Goal: Task Accomplishment & Management: Manage account settings

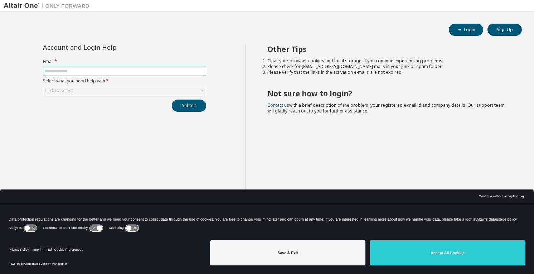
click at [93, 72] on input "text" at bounding box center [125, 71] width 160 height 6
type input "****"
click at [87, 153] on div "Account and Login Help Email * **** Select what you need help with * Click to s…" at bounding box center [125, 142] width 242 height 196
click at [505, 30] on button "Sign Up" at bounding box center [504, 30] width 34 height 12
click at [466, 33] on button "Login" at bounding box center [466, 30] width 34 height 12
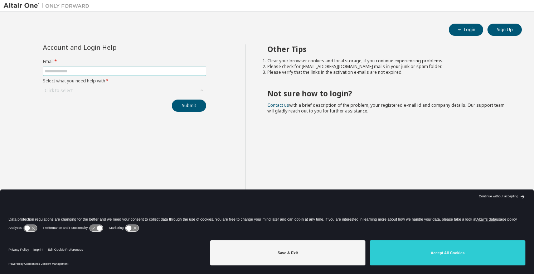
click at [134, 69] on input "text" at bounding box center [125, 71] width 160 height 6
click at [160, 67] on span at bounding box center [124, 71] width 163 height 9
click at [159, 69] on input "text" at bounding box center [125, 71] width 160 height 6
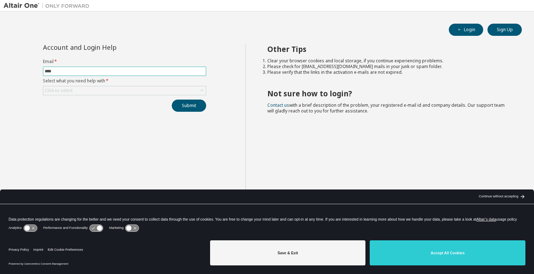
type input "**********"
click at [97, 88] on div "Click to select" at bounding box center [124, 90] width 162 height 9
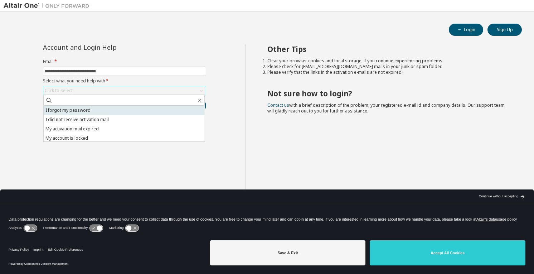
click at [86, 113] on li "I forgot my password" at bounding box center [124, 110] width 161 height 9
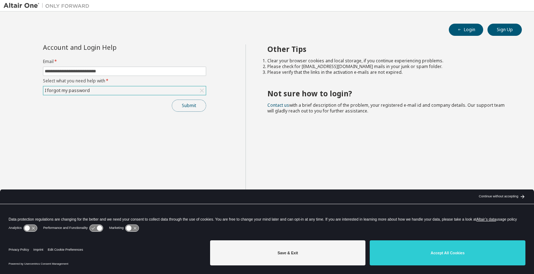
click at [183, 103] on button "Submit" at bounding box center [189, 105] width 34 height 12
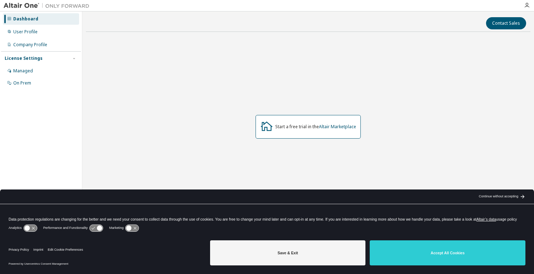
drag, startPoint x: 490, startPoint y: 195, endPoint x: 482, endPoint y: 193, distance: 7.4
click at [490, 195] on div "Continue without accepting" at bounding box center [498, 197] width 39 height 6
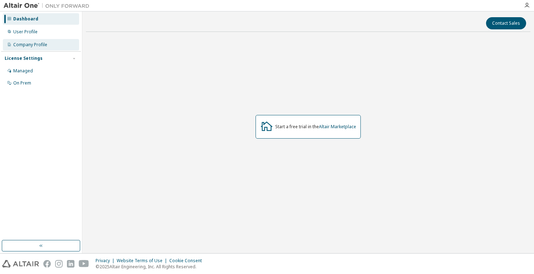
click at [32, 44] on div "Company Profile" at bounding box center [30, 45] width 34 height 6
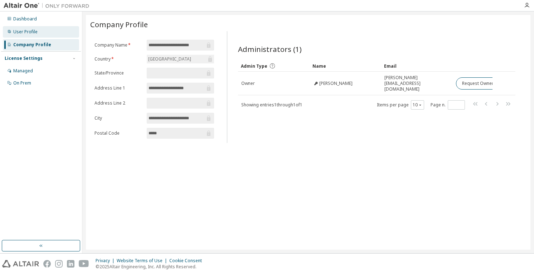
click at [27, 34] on div "User Profile" at bounding box center [25, 32] width 24 height 6
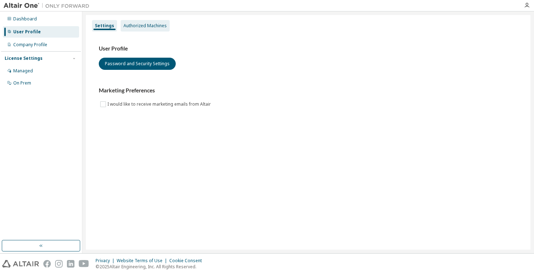
click at [146, 30] on div "Authorized Machines" at bounding box center [145, 25] width 49 height 11
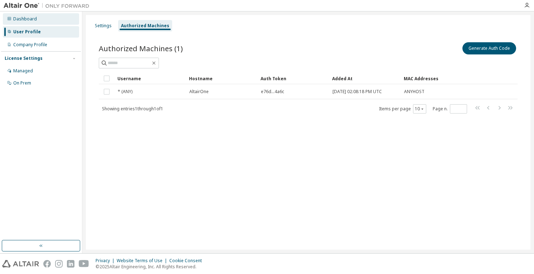
click at [29, 20] on div "Dashboard" at bounding box center [25, 19] width 24 height 6
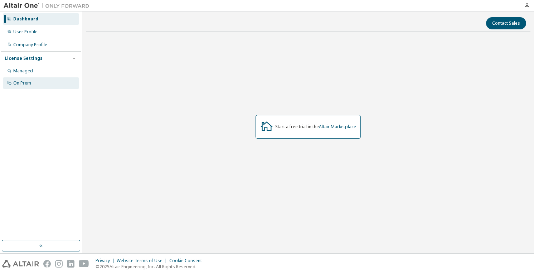
click at [25, 80] on div "On Prem" at bounding box center [41, 82] width 76 height 11
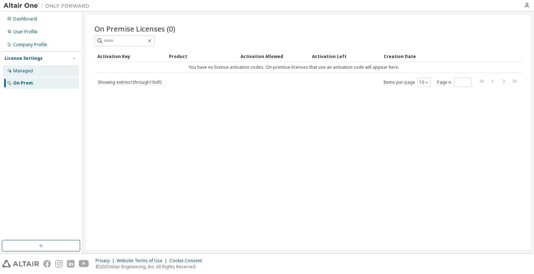
click at [37, 74] on div "Managed" at bounding box center [41, 70] width 76 height 11
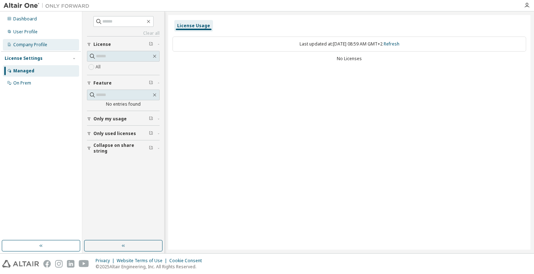
click at [28, 44] on div "Company Profile" at bounding box center [30, 45] width 34 height 6
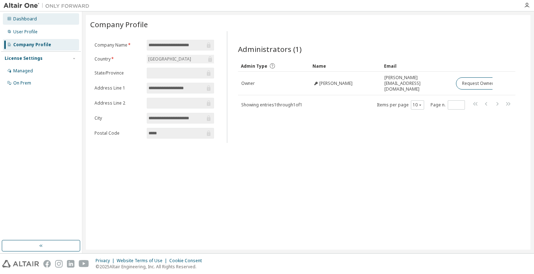
click at [13, 19] on div "Dashboard" at bounding box center [41, 18] width 76 height 11
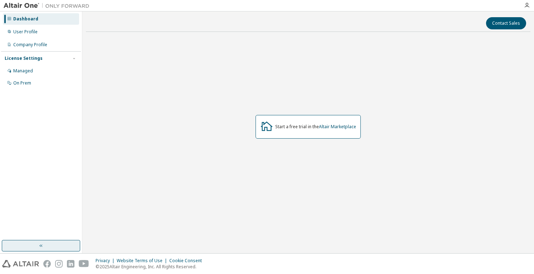
click at [47, 245] on button "button" at bounding box center [41, 245] width 78 height 11
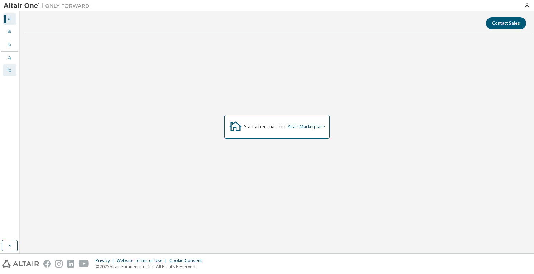
click at [8, 71] on icon at bounding box center [9, 70] width 4 height 4
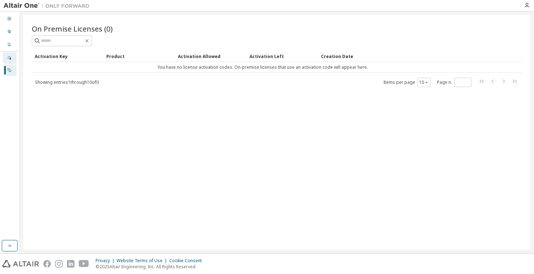
click at [6, 57] on div "Managed" at bounding box center [10, 57] width 14 height 11
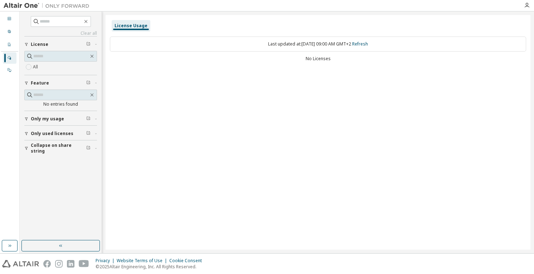
click at [60, 118] on span "Only my usage" at bounding box center [47, 119] width 33 height 6
click at [62, 155] on span "Only used licenses" at bounding box center [52, 154] width 43 height 6
click at [54, 193] on button "Collapse on share string" at bounding box center [60, 190] width 73 height 16
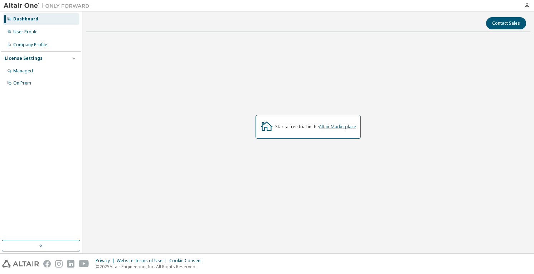
click at [343, 126] on link "Altair Marketplace" at bounding box center [337, 126] width 37 height 6
